Goal: Transaction & Acquisition: Purchase product/service

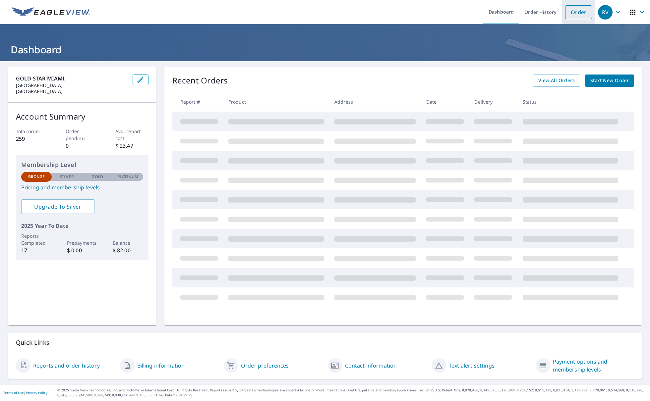
click at [574, 13] on link "Order" at bounding box center [578, 12] width 27 height 14
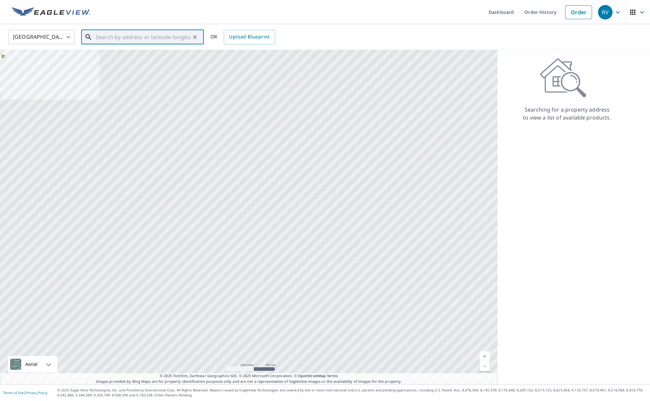
click at [108, 38] on input "text" at bounding box center [143, 37] width 94 height 19
click at [130, 58] on span "[STREET_ADDRESS]" at bounding box center [146, 56] width 104 height 8
type input "[STREET_ADDRESS]"
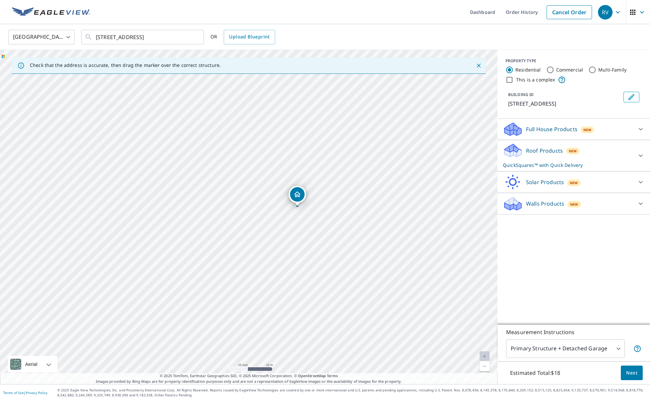
click at [618, 348] on body "RV RV Dashboard Order History Cancel Order RV [GEOGRAPHIC_DATA] [GEOGRAPHIC_DAT…" at bounding box center [325, 200] width 650 height 401
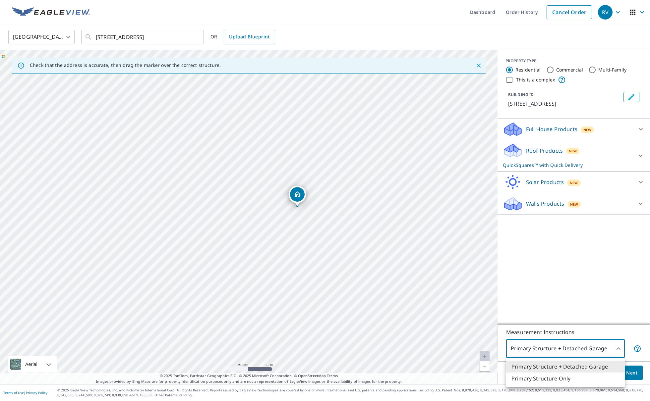
click at [546, 376] on li "Primary Structure Only" at bounding box center [565, 379] width 119 height 12
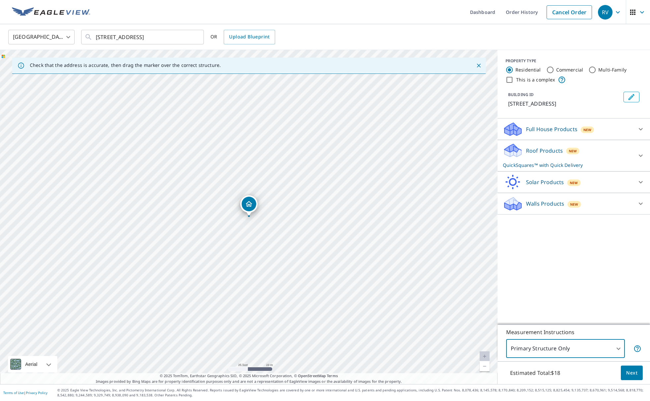
click at [618, 348] on body "RV RV Dashboard Order History Cancel Order RV [GEOGRAPHIC_DATA] [GEOGRAPHIC_DAT…" at bounding box center [325, 200] width 650 height 401
click at [547, 368] on li "Primary Structure + Detached Garage" at bounding box center [565, 367] width 119 height 12
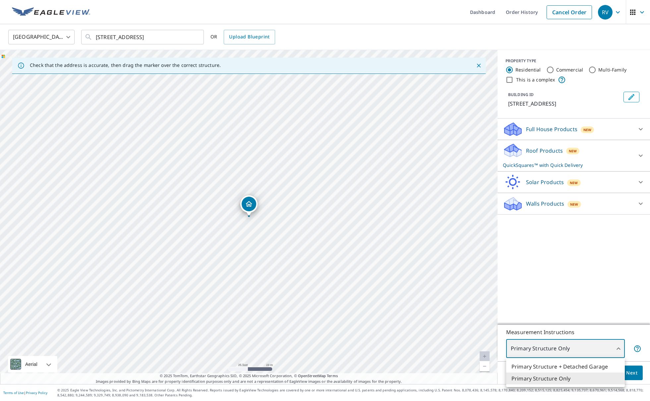
type input "1"
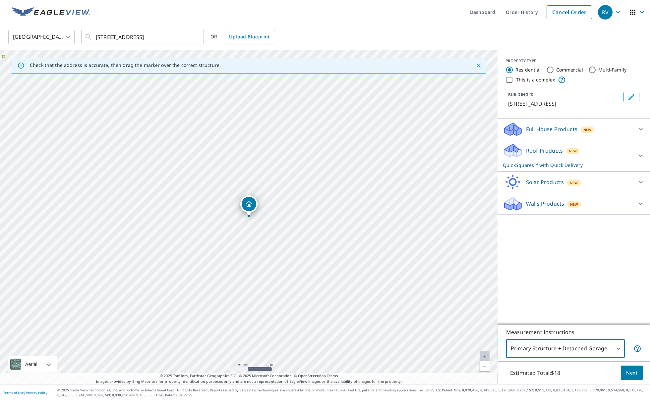
click at [632, 371] on span "Next" at bounding box center [631, 373] width 11 height 8
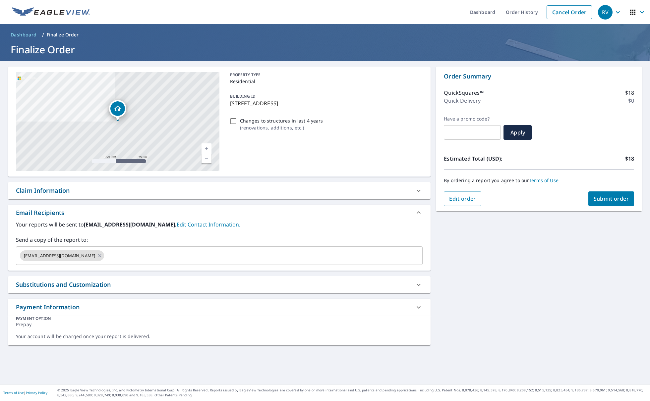
click at [606, 198] on span "Submit order" at bounding box center [610, 198] width 35 height 7
